Goal: Download file/media

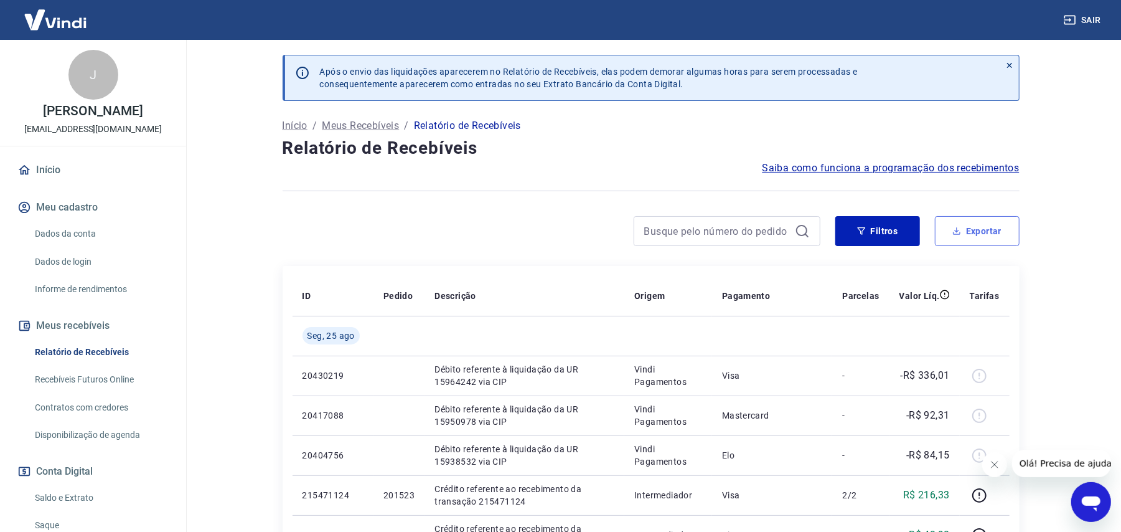
click at [984, 237] on button "Exportar" at bounding box center [977, 231] width 85 height 30
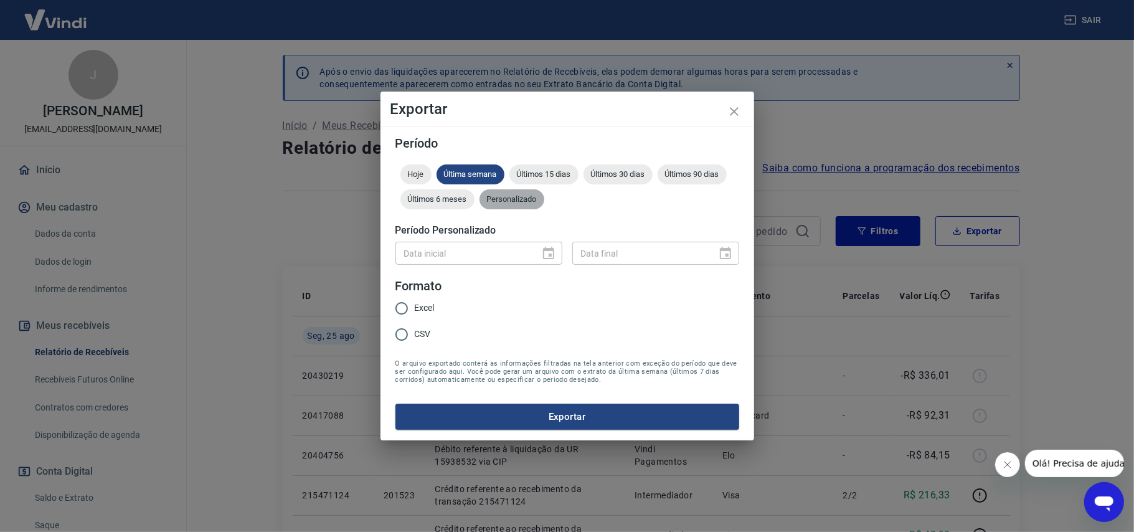
click at [533, 205] on div "Personalizado" at bounding box center [511, 199] width 65 height 20
click at [550, 260] on icon "Choose date" at bounding box center [548, 253] width 15 height 15
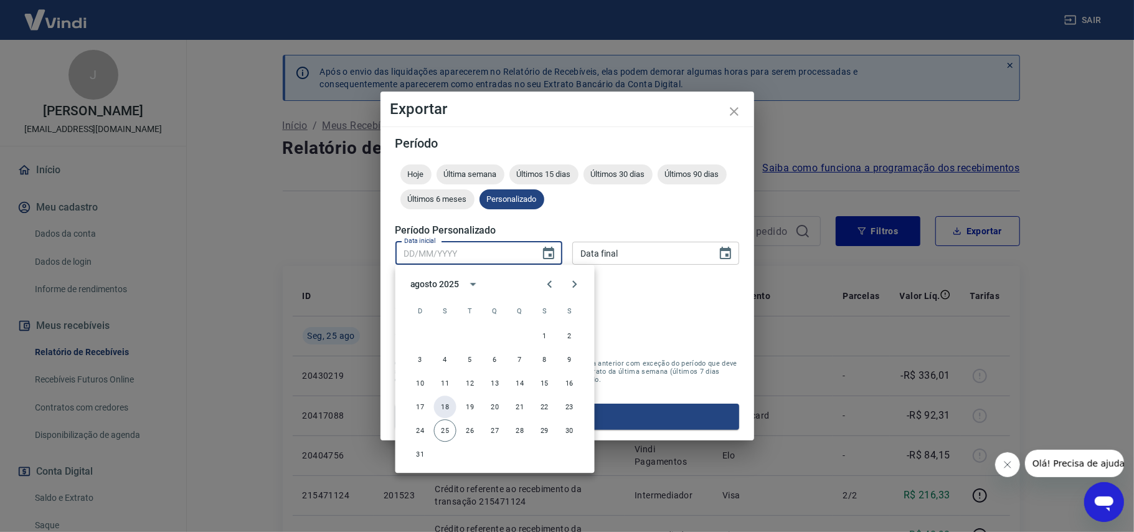
drag, startPoint x: 443, startPoint y: 404, endPoint x: 479, endPoint y: 372, distance: 47.6
click at [443, 405] on button "18" at bounding box center [445, 406] width 22 height 22
type input "[DATE]"
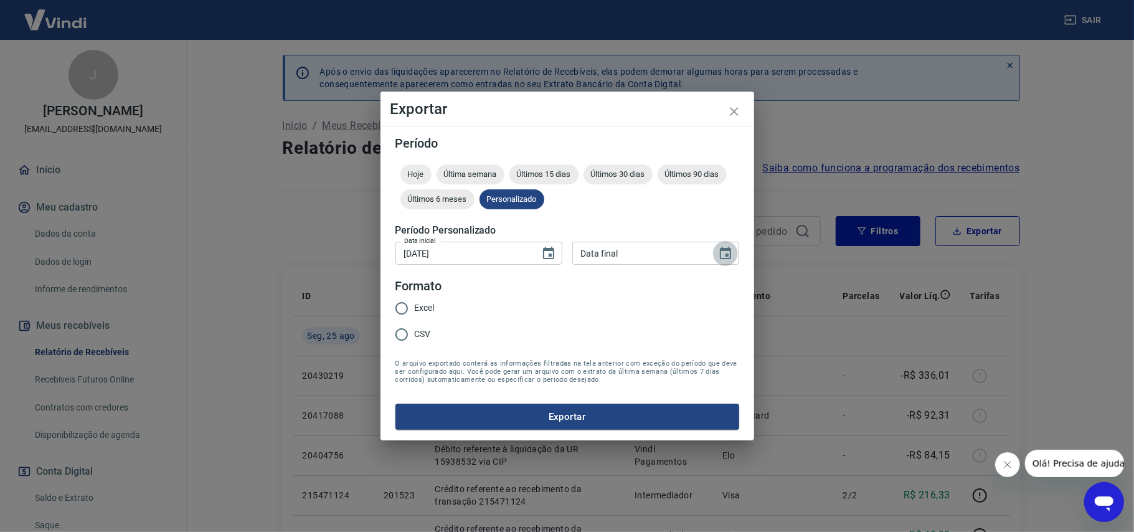
click at [727, 258] on icon "Choose date" at bounding box center [725, 253] width 11 height 12
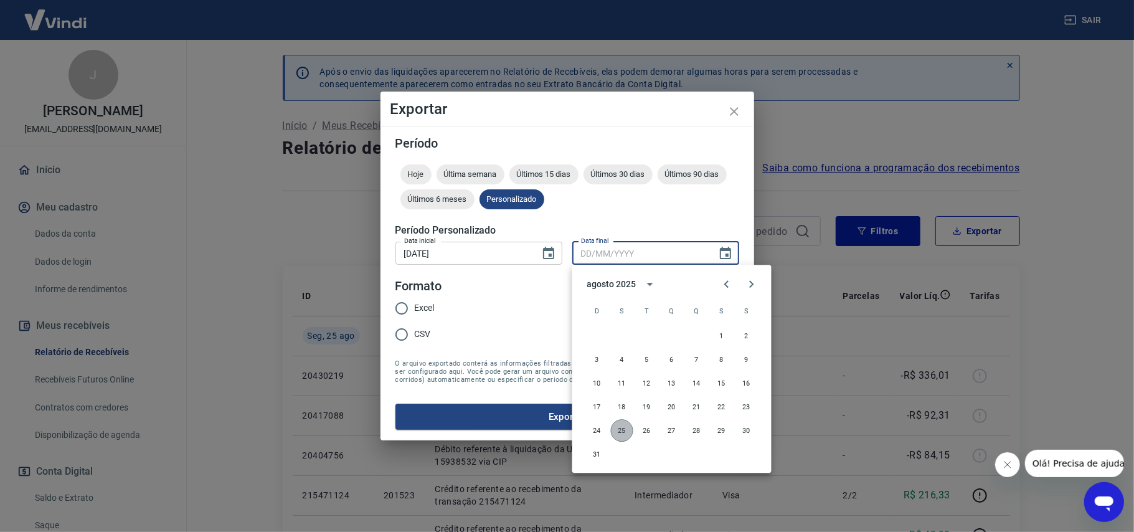
click at [626, 432] on button "25" at bounding box center [622, 430] width 22 height 22
type input "[DATE]"
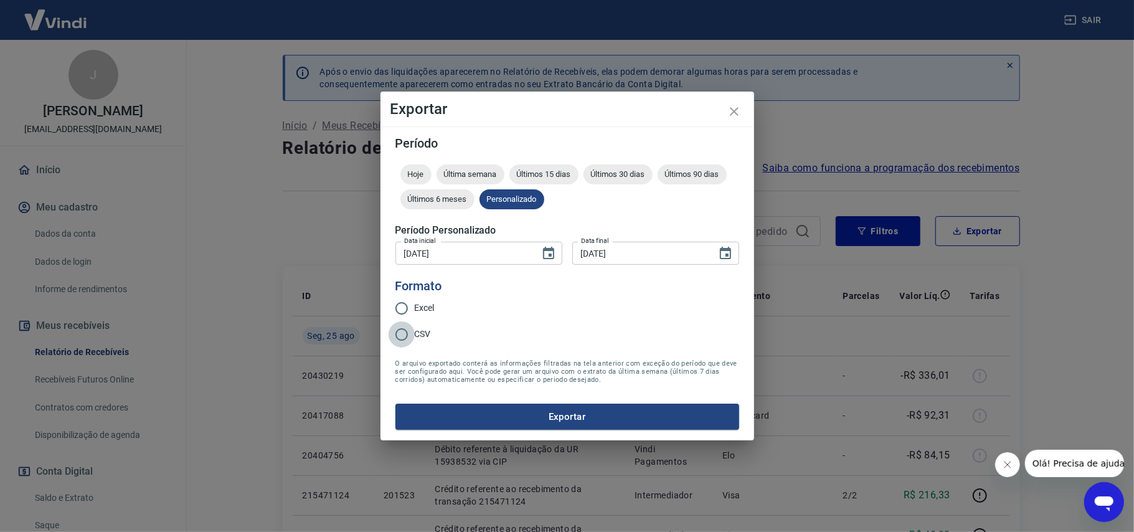
click at [405, 332] on input "CSV" at bounding box center [401, 334] width 26 height 26
radio input "true"
click at [506, 416] on button "Exportar" at bounding box center [567, 416] width 344 height 26
